Goal: Task Accomplishment & Management: Use online tool/utility

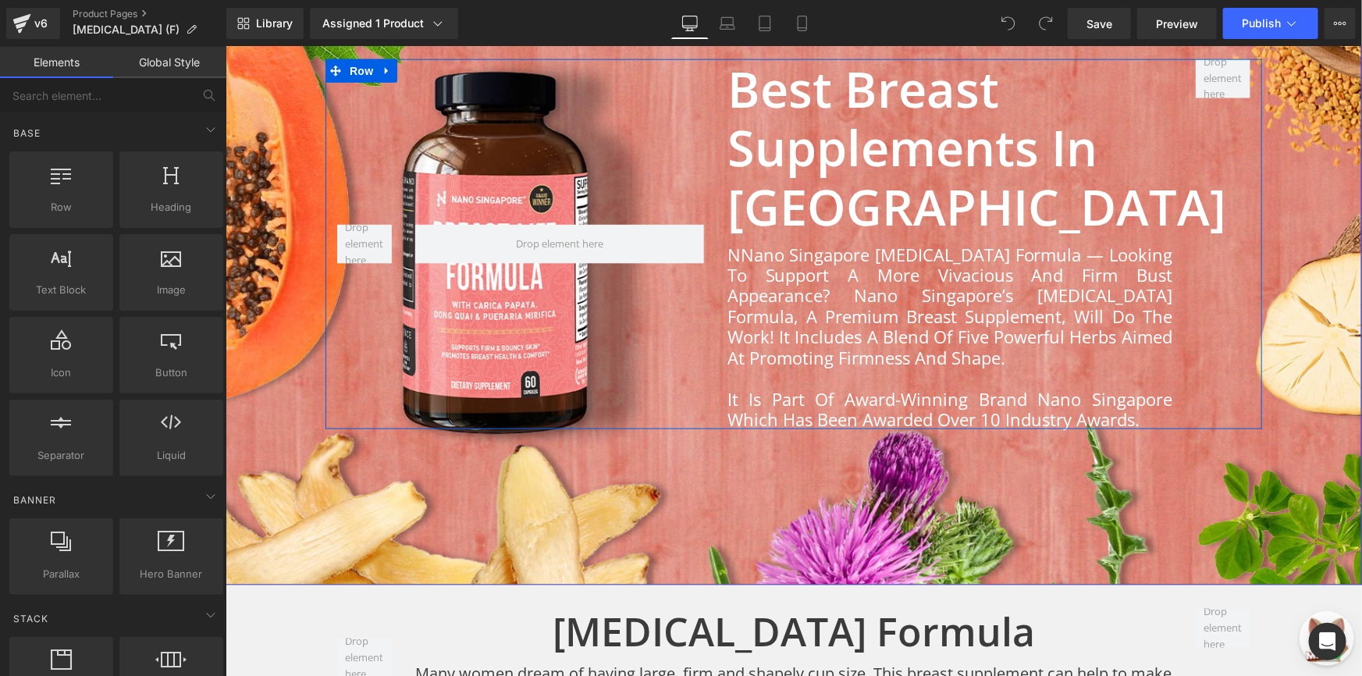
scroll to position [1012, 0]
click at [730, 249] on div "NNano Singapore [MEDICAL_DATA] Formula — Looking to support a more vivacious an…" at bounding box center [948, 333] width 445 height 194
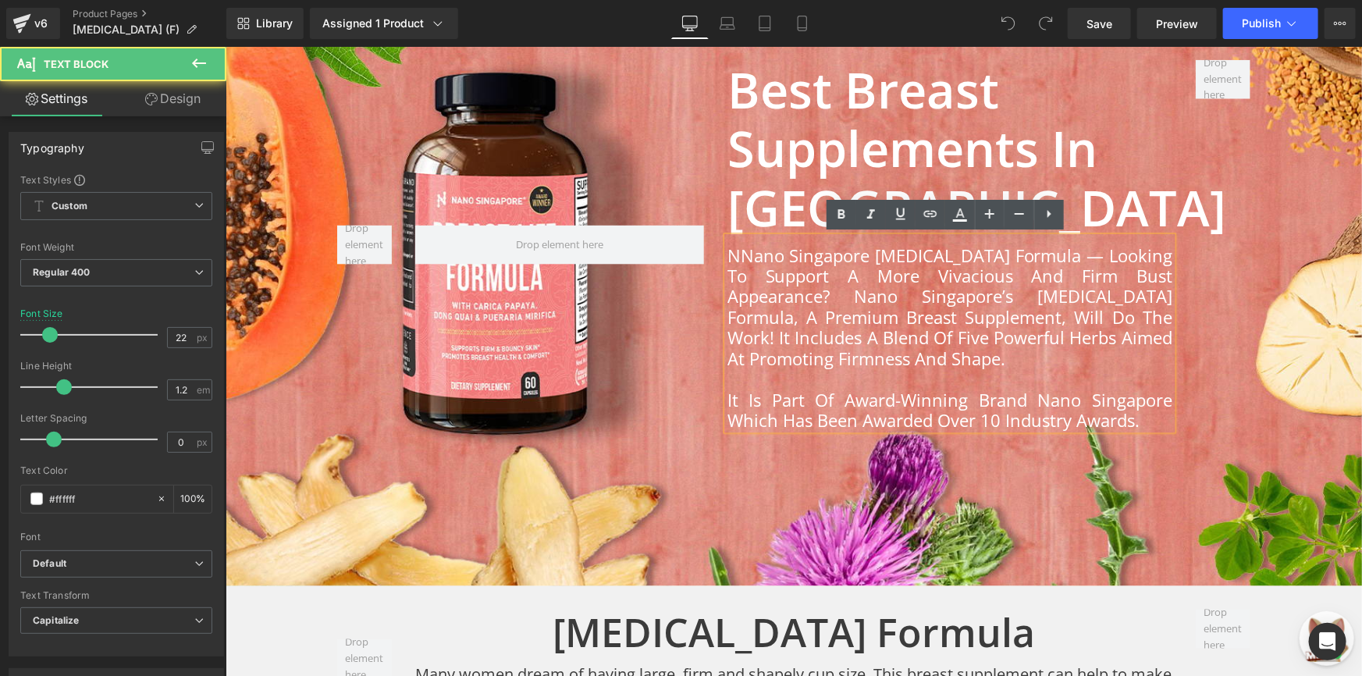
click at [735, 254] on div "NNano Singapore [MEDICAL_DATA] Formula — Looking to support a more vivacious an…" at bounding box center [948, 333] width 445 height 194
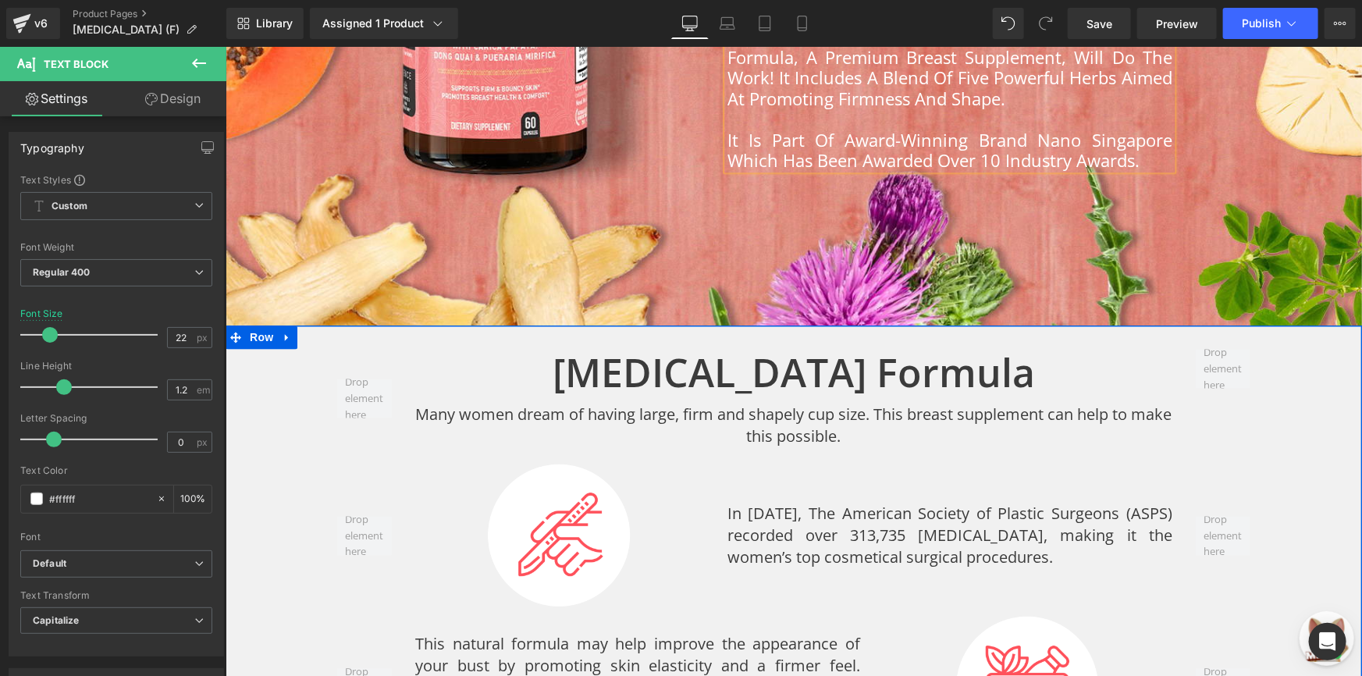
scroll to position [1225, 0]
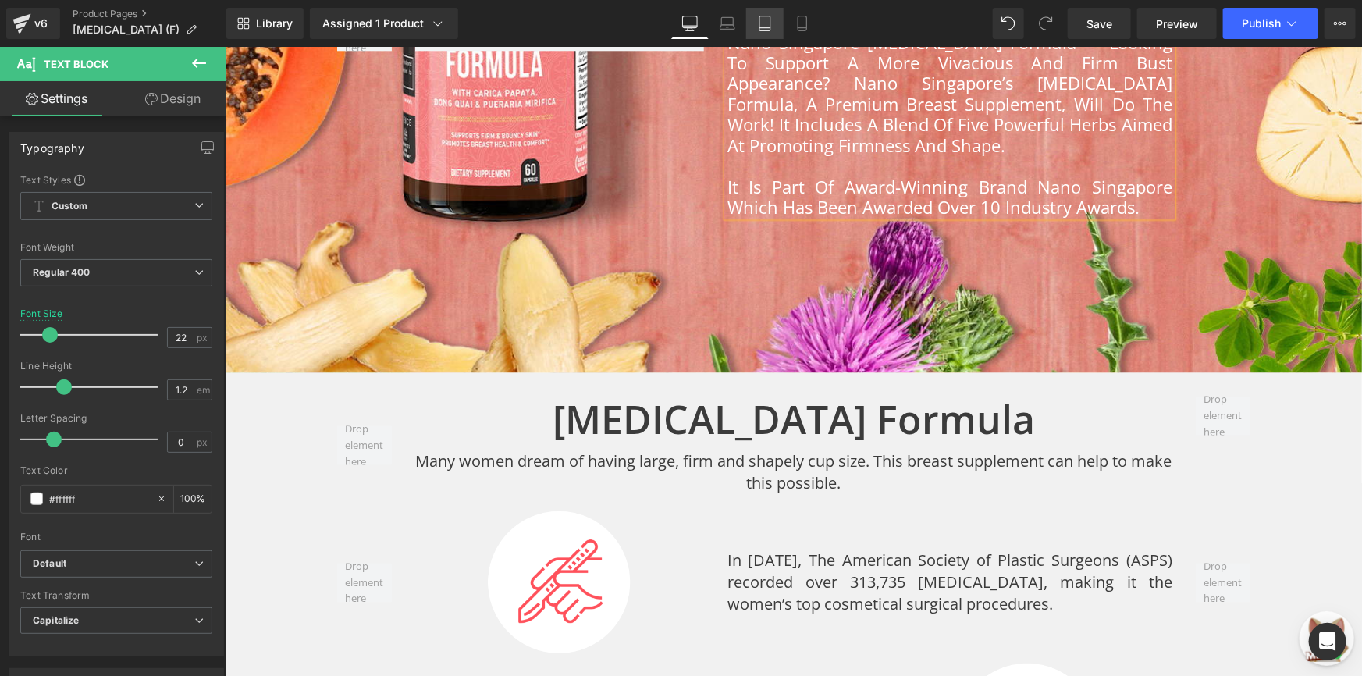
click at [748, 23] on link "Tablet" at bounding box center [764, 23] width 37 height 31
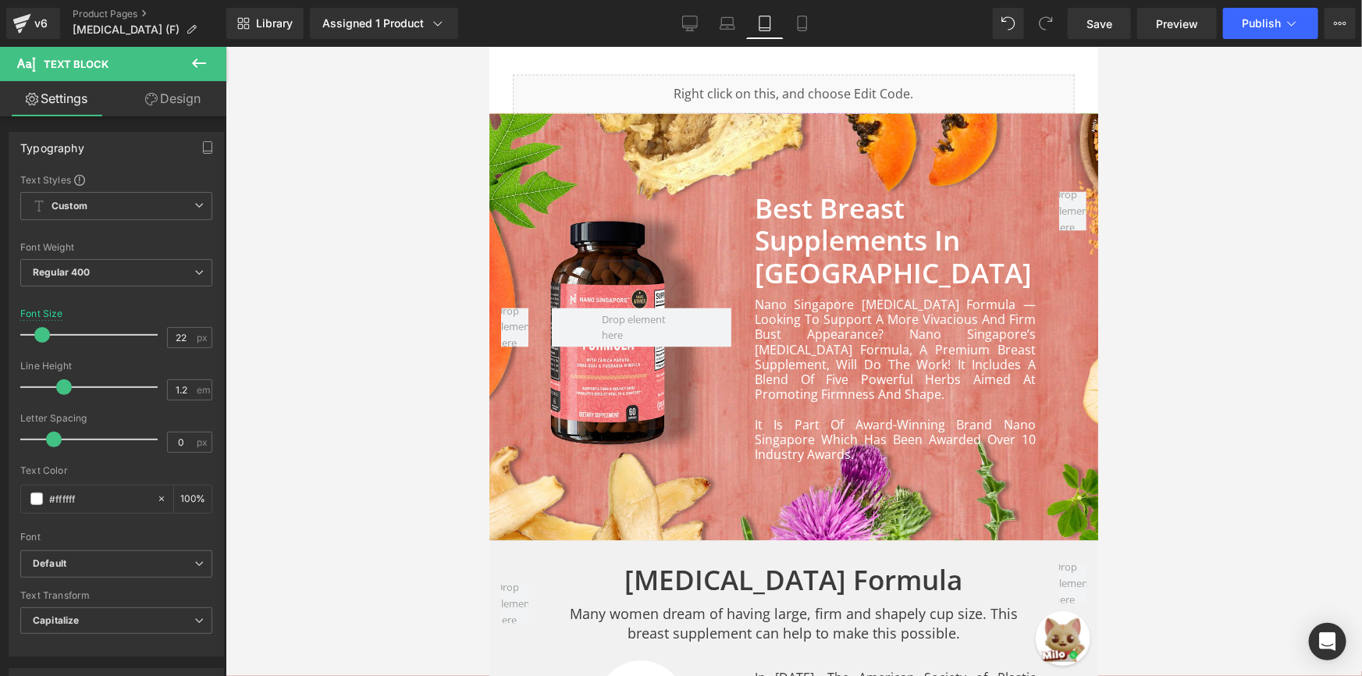
scroll to position [1341, 0]
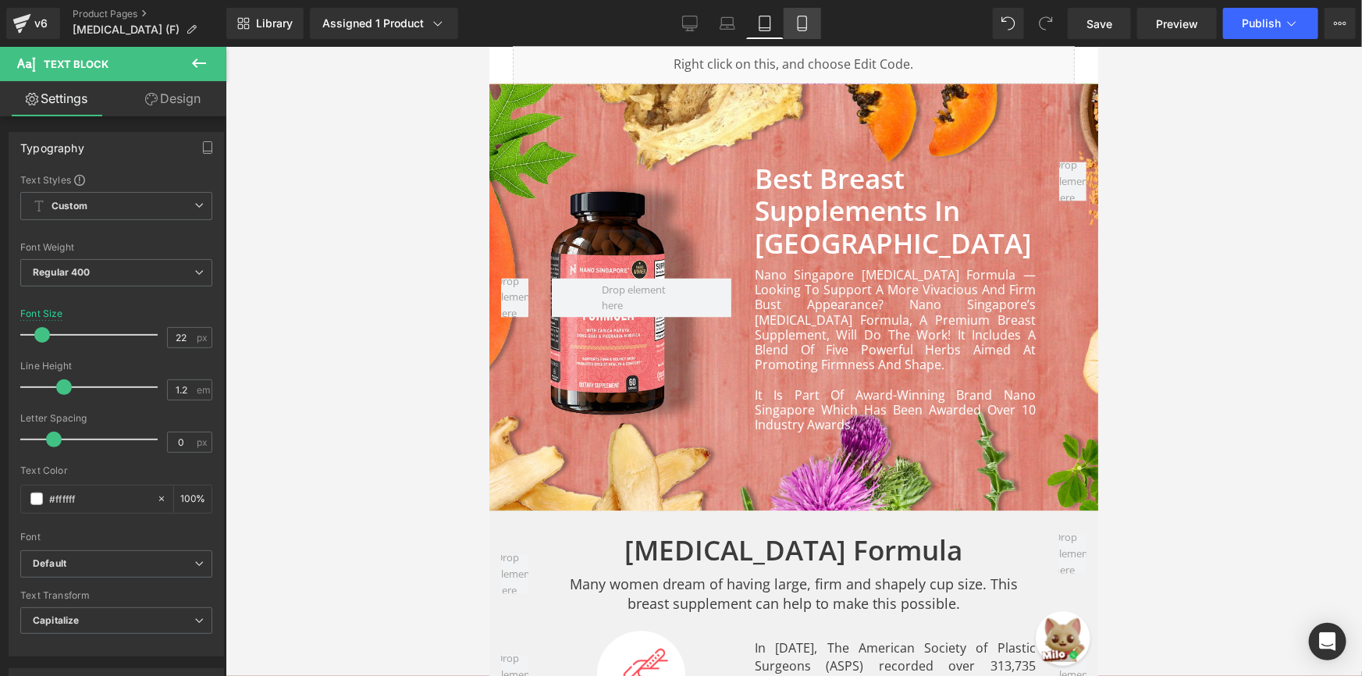
click at [786, 27] on link "Mobile" at bounding box center [801, 23] width 37 height 31
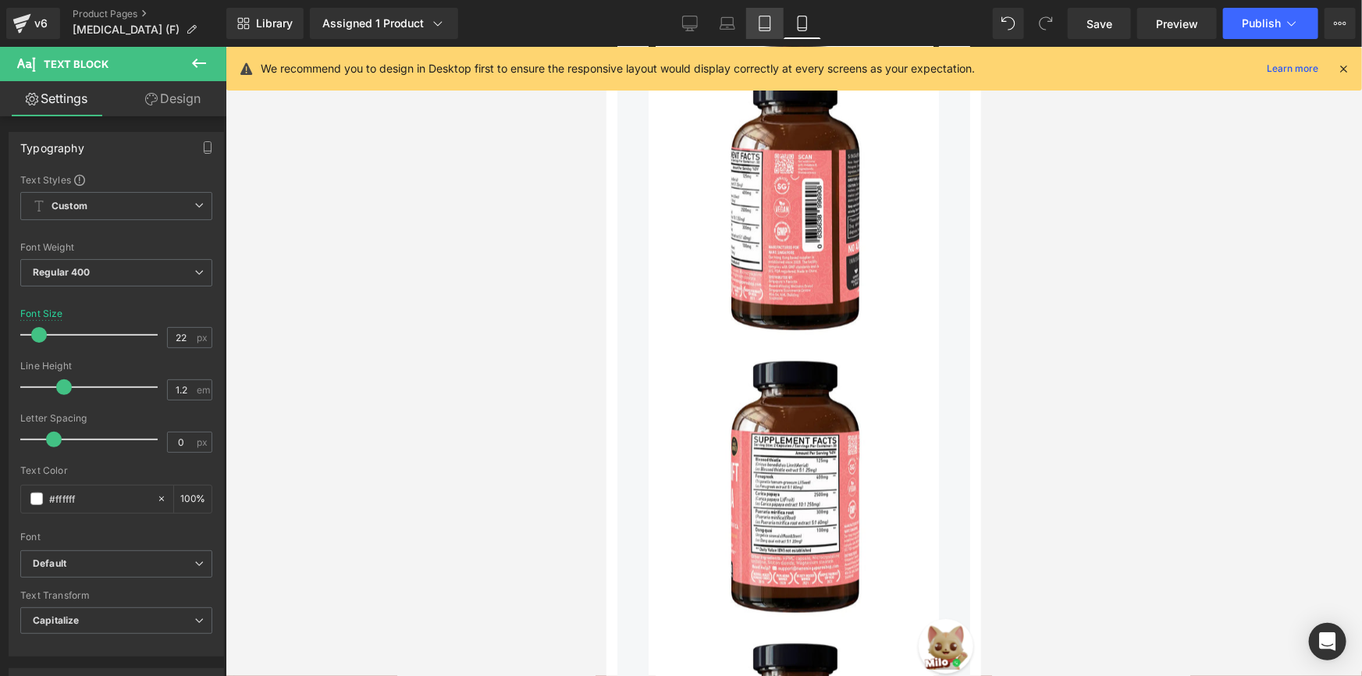
scroll to position [1428, 0]
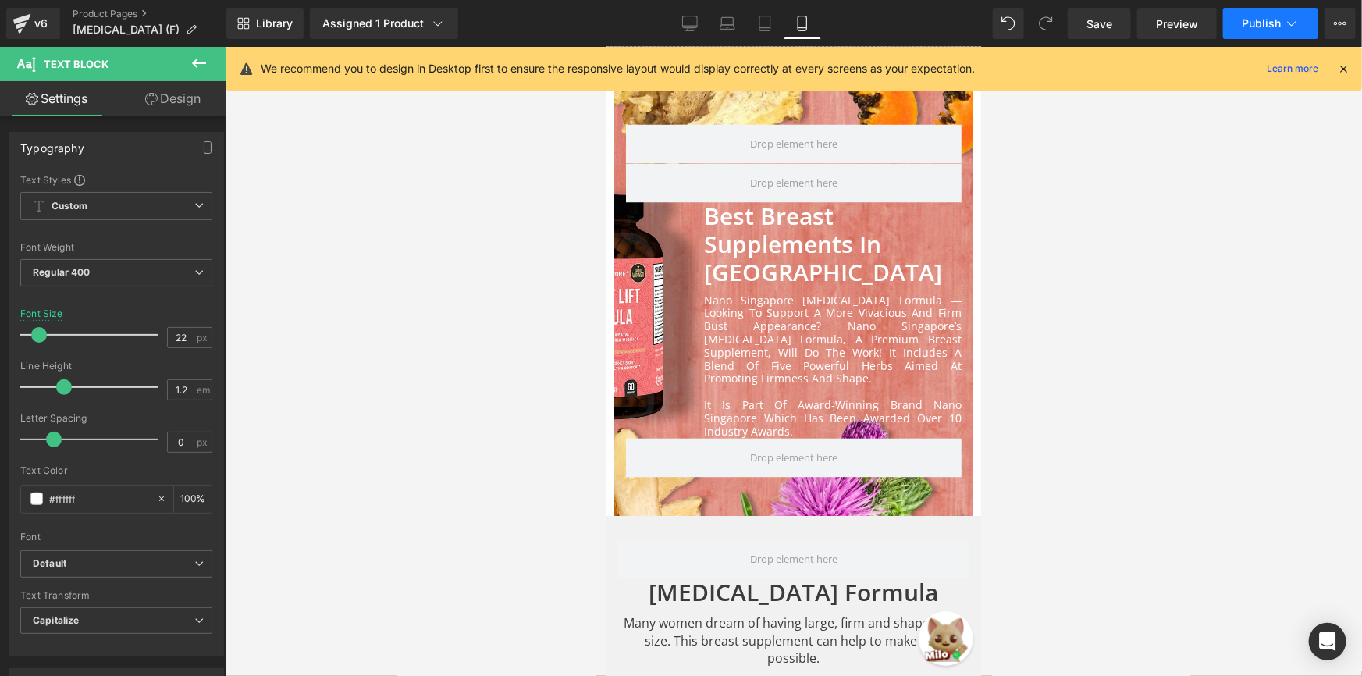
click at [1254, 29] on span "Publish" at bounding box center [1260, 23] width 39 height 12
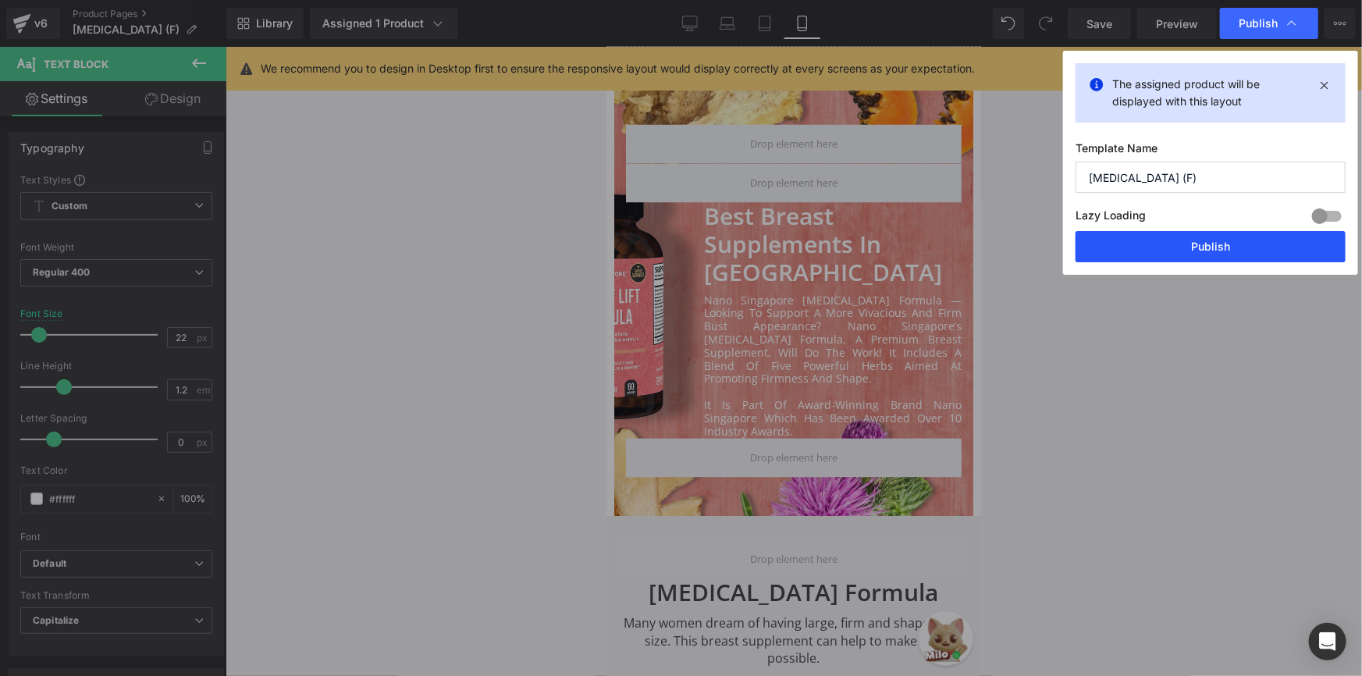
drag, startPoint x: 1159, startPoint y: 254, endPoint x: 1014, endPoint y: 265, distance: 144.7
click at [1159, 256] on button "Publish" at bounding box center [1210, 246] width 270 height 31
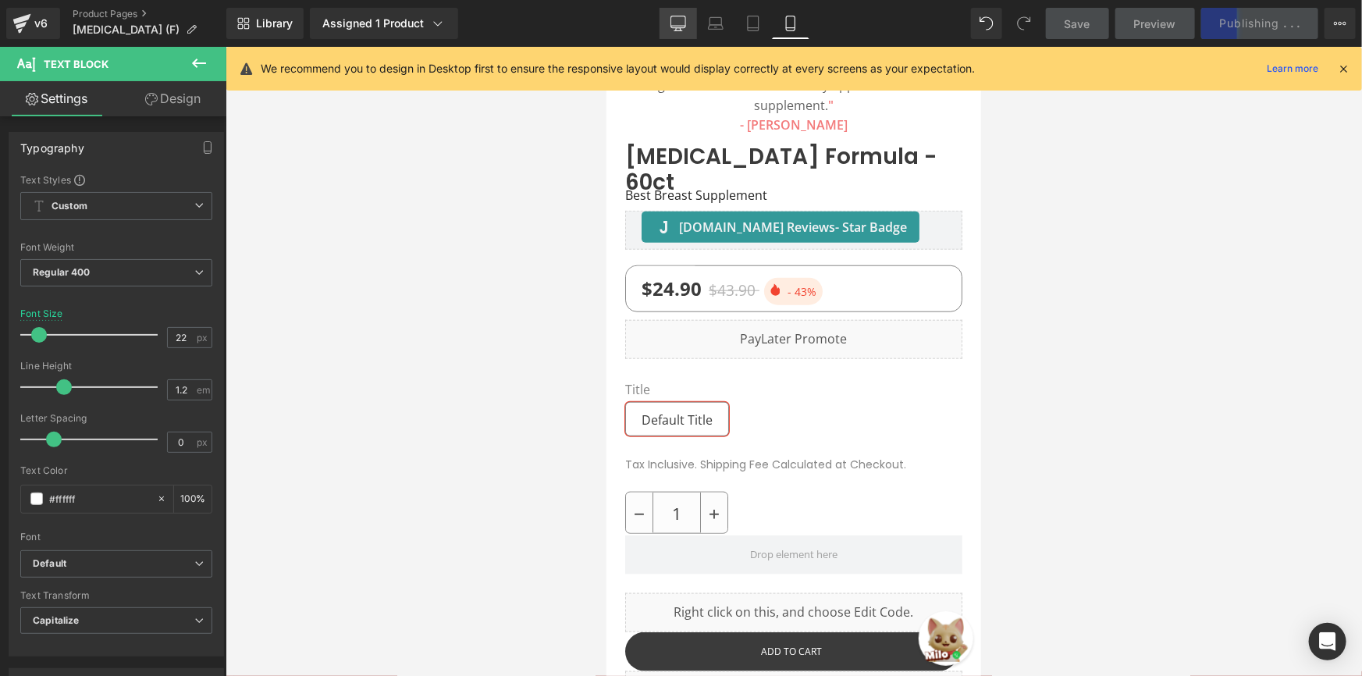
click at [662, 19] on link "Desktop" at bounding box center [677, 23] width 37 height 31
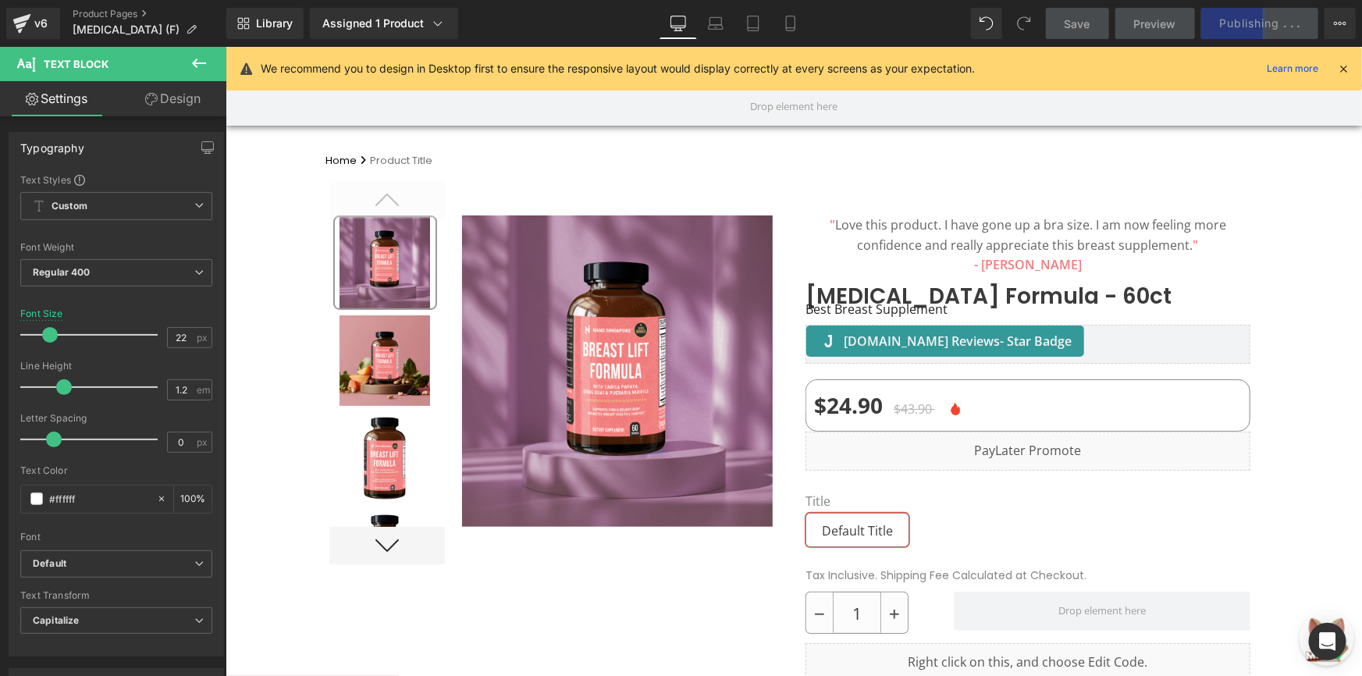
scroll to position [0, 0]
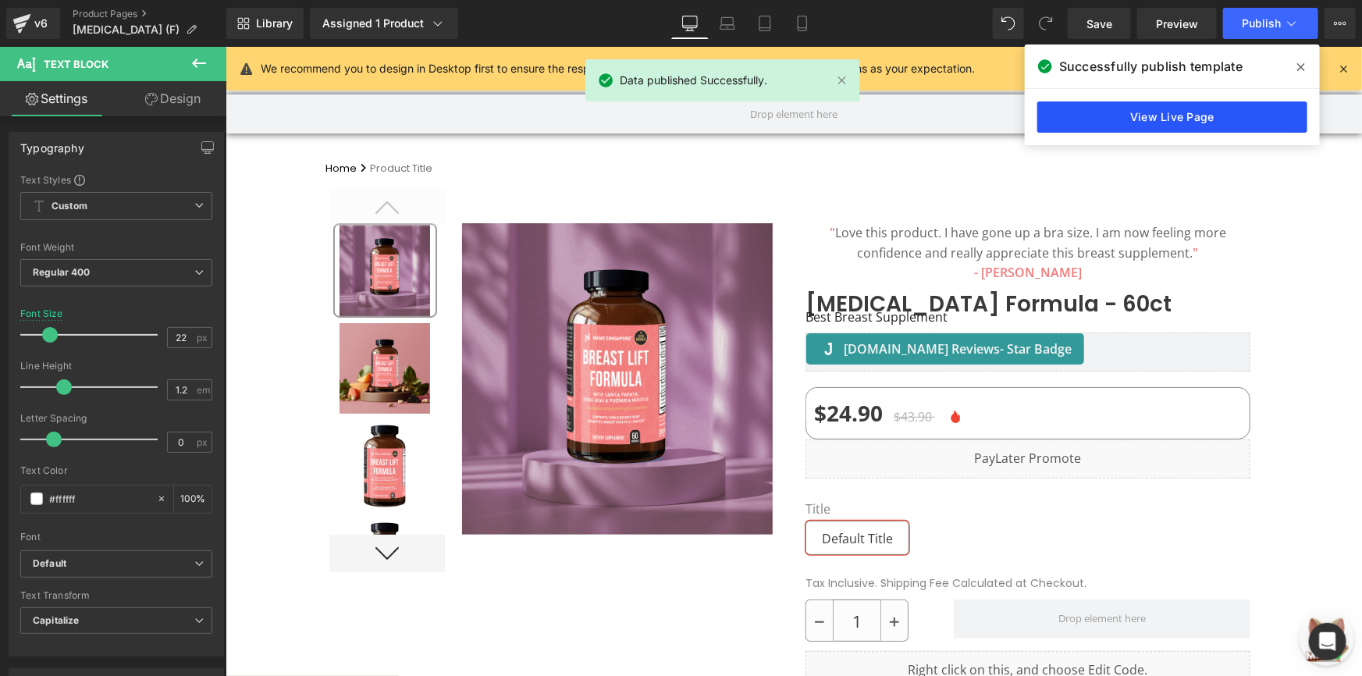
click at [1163, 115] on link "View Live Page" at bounding box center [1172, 116] width 270 height 31
